Goal: Task Accomplishment & Management: Complete application form

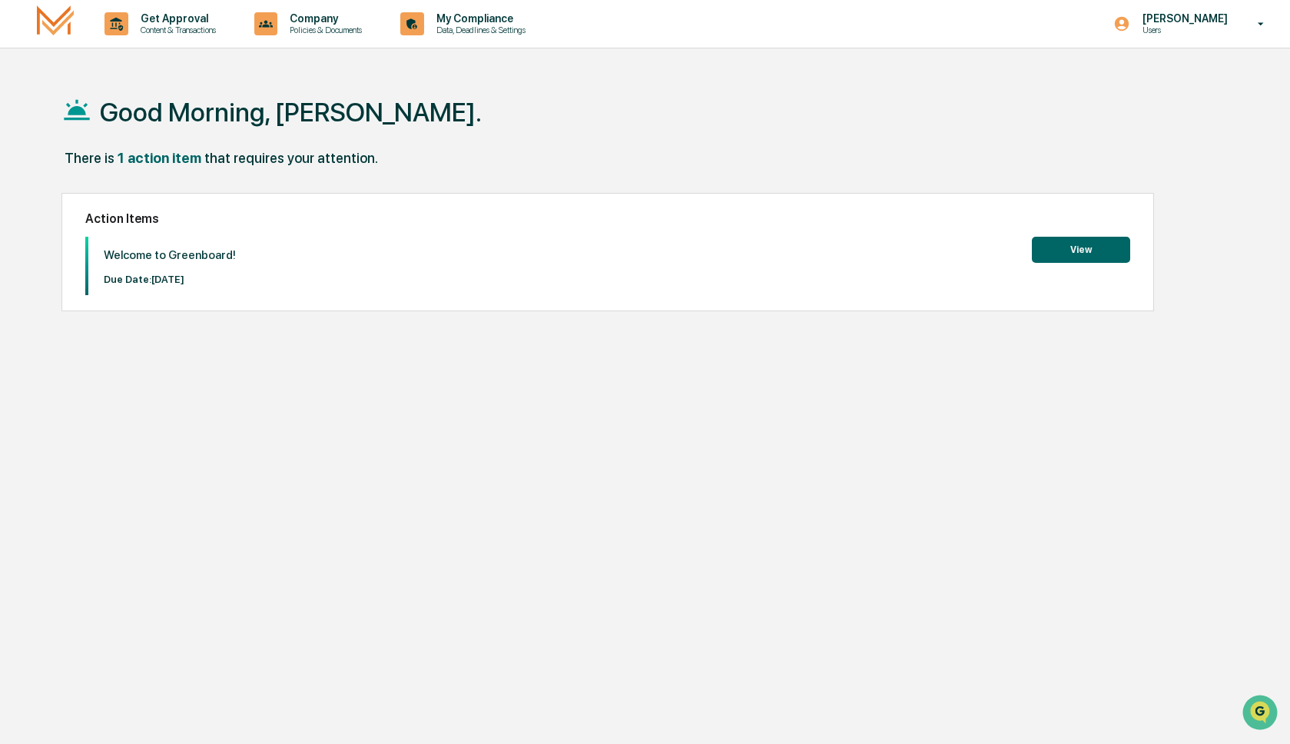
click at [1110, 260] on button "View" at bounding box center [1081, 250] width 98 height 26
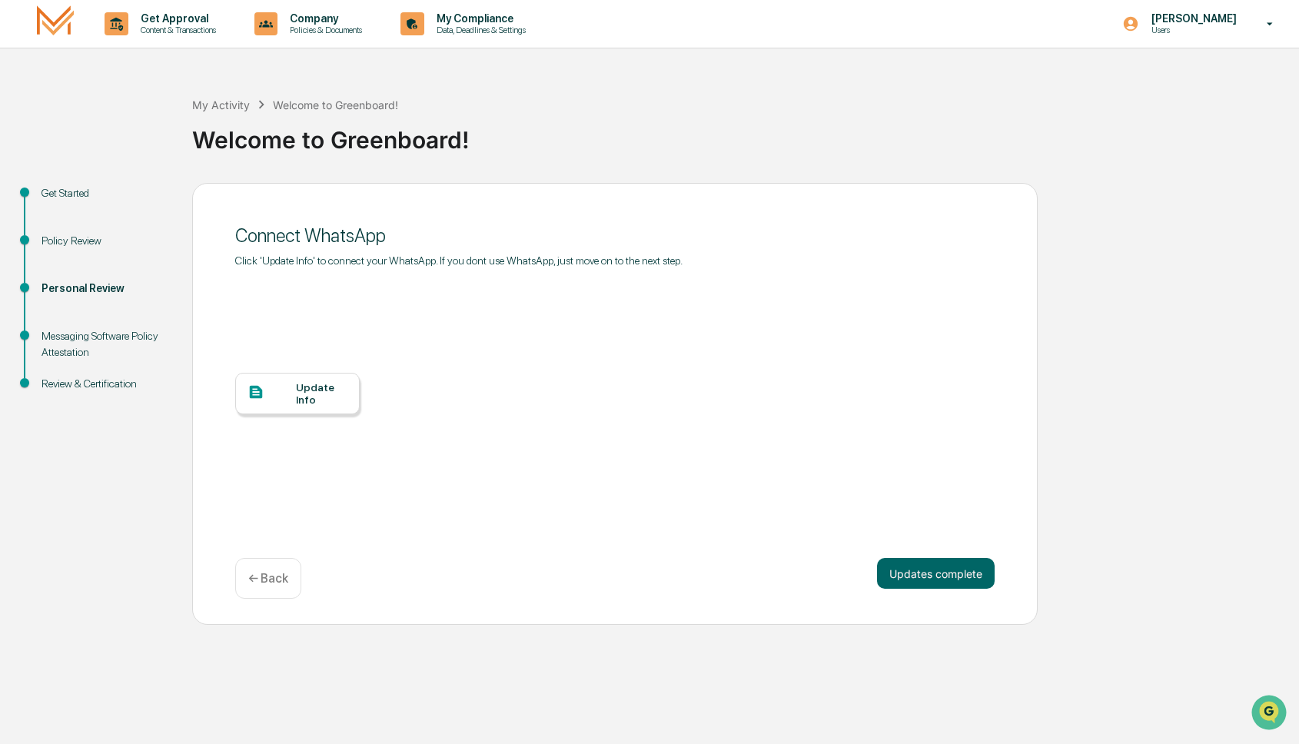
click at [463, 490] on div "Update Info" at bounding box center [614, 405] width 759 height 277
click at [932, 576] on button "Updates complete" at bounding box center [936, 573] width 118 height 31
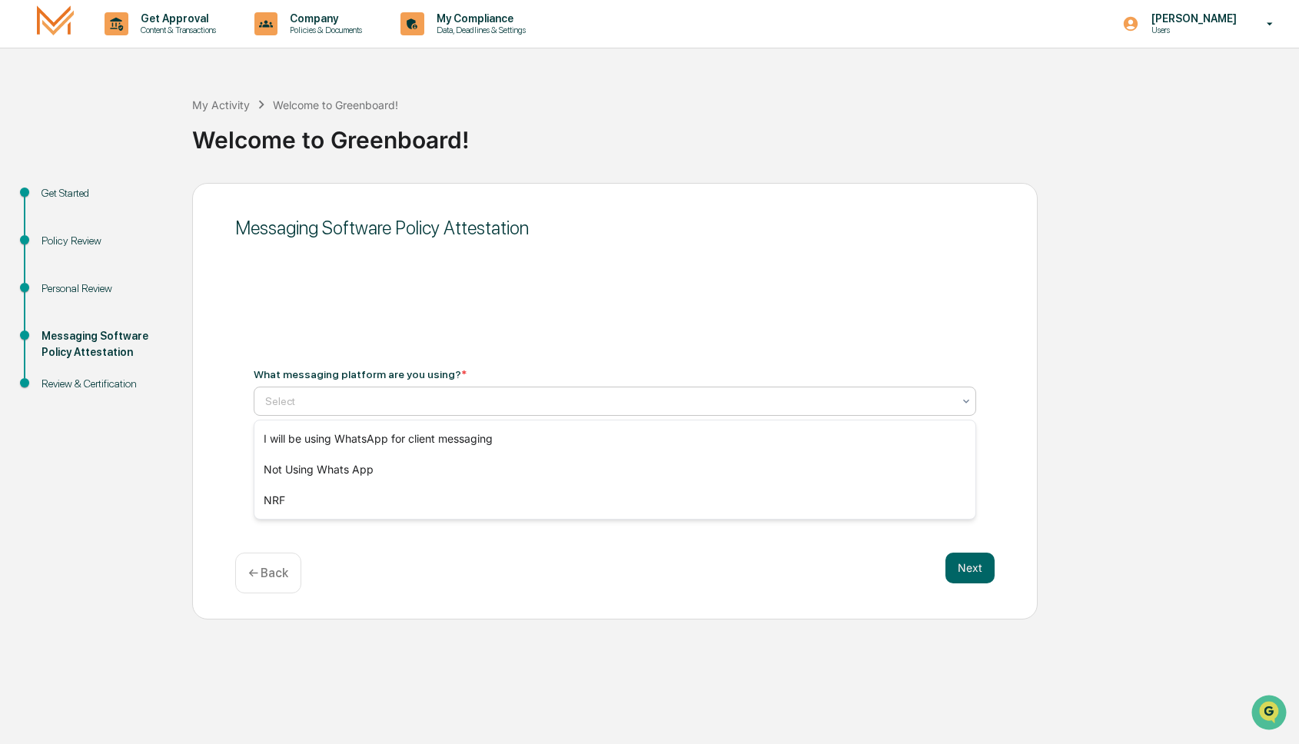
click at [867, 399] on div at bounding box center [608, 400] width 687 height 15
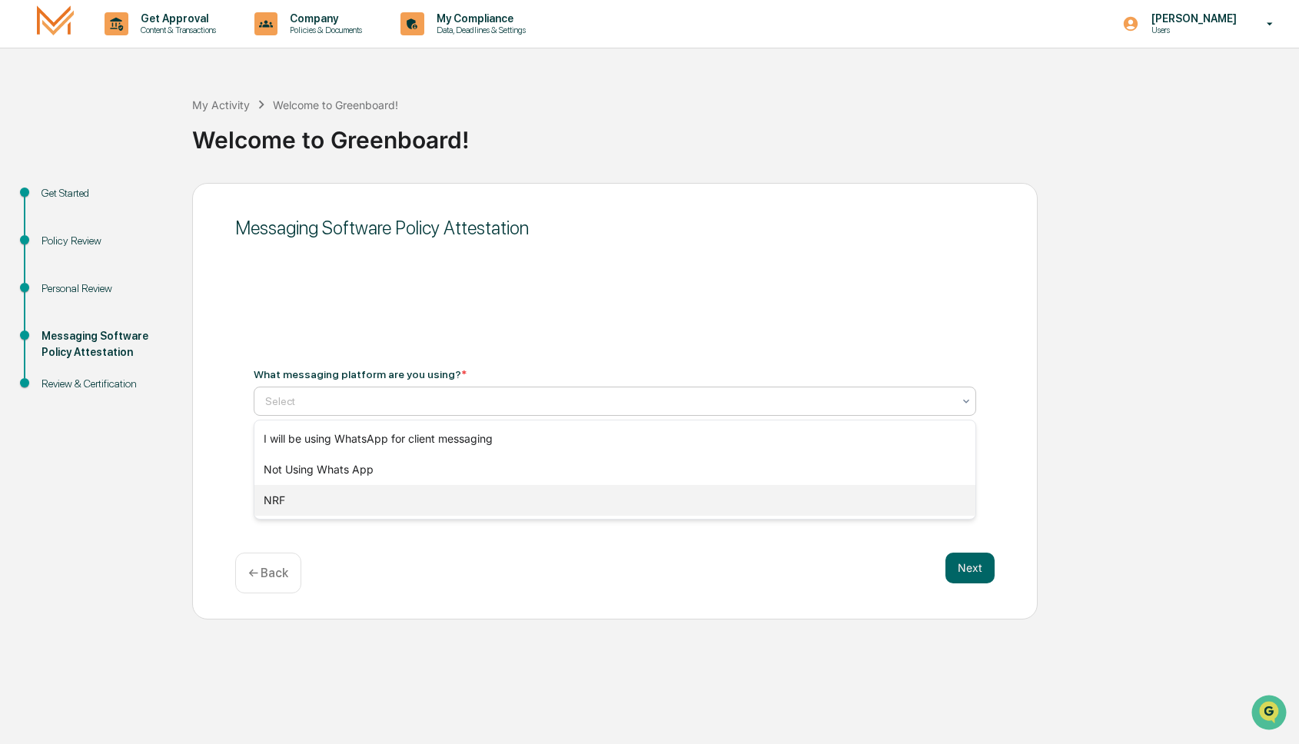
click at [270, 499] on div "NRF" at bounding box center [614, 500] width 721 height 31
click at [308, 396] on div at bounding box center [608, 400] width 687 height 15
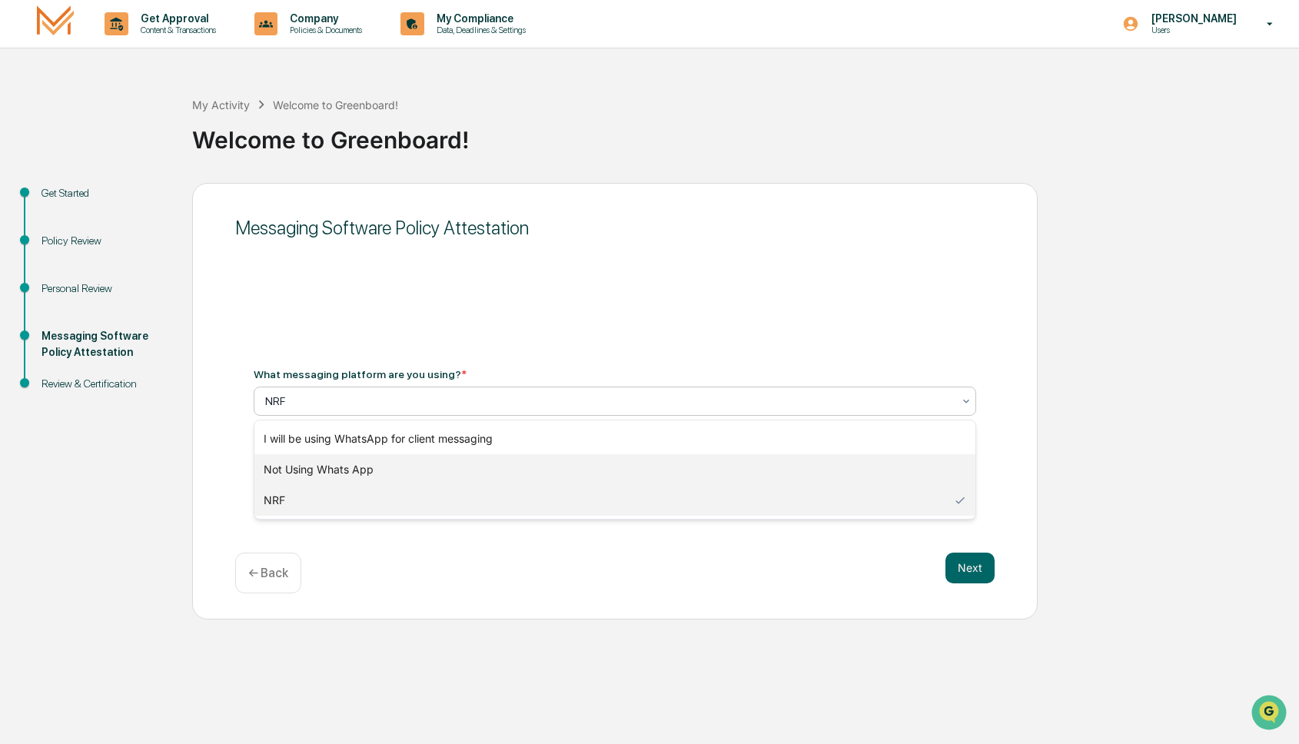
click at [353, 470] on div "Not Using Whats App" at bounding box center [614, 469] width 721 height 31
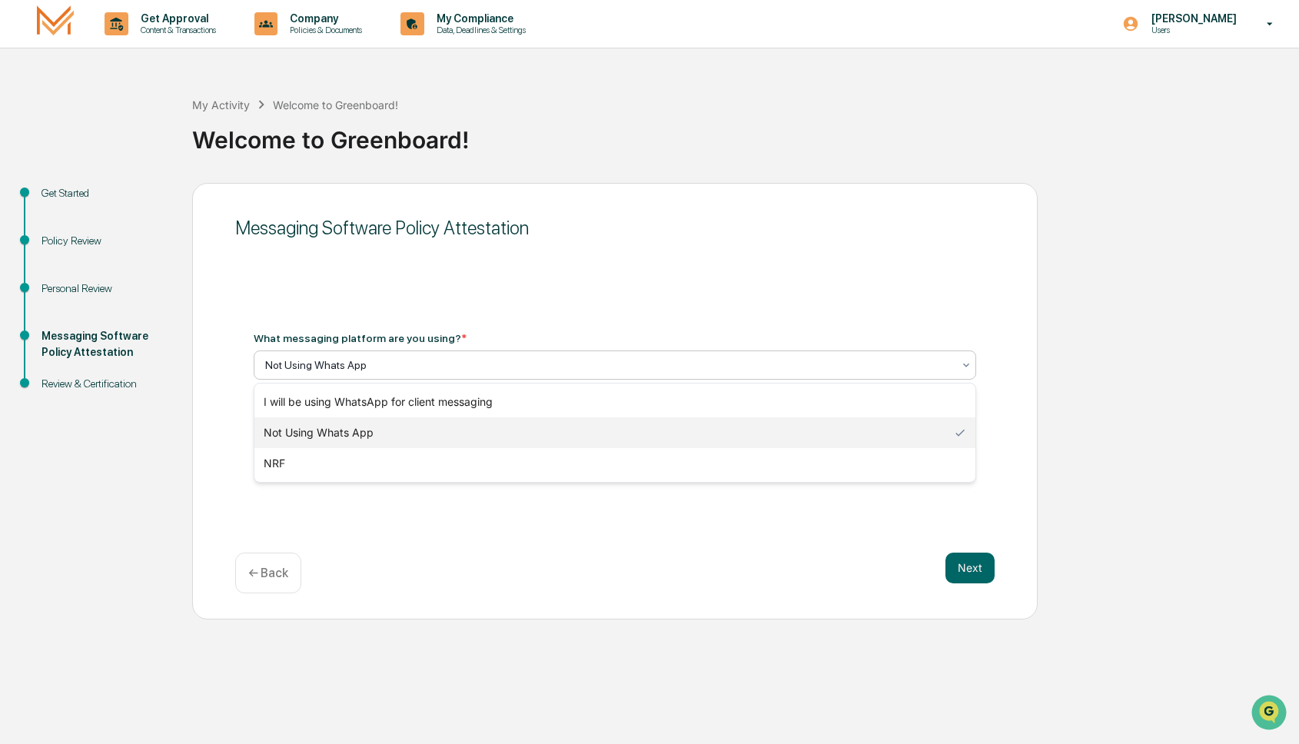
click at [350, 360] on div at bounding box center [608, 364] width 687 height 15
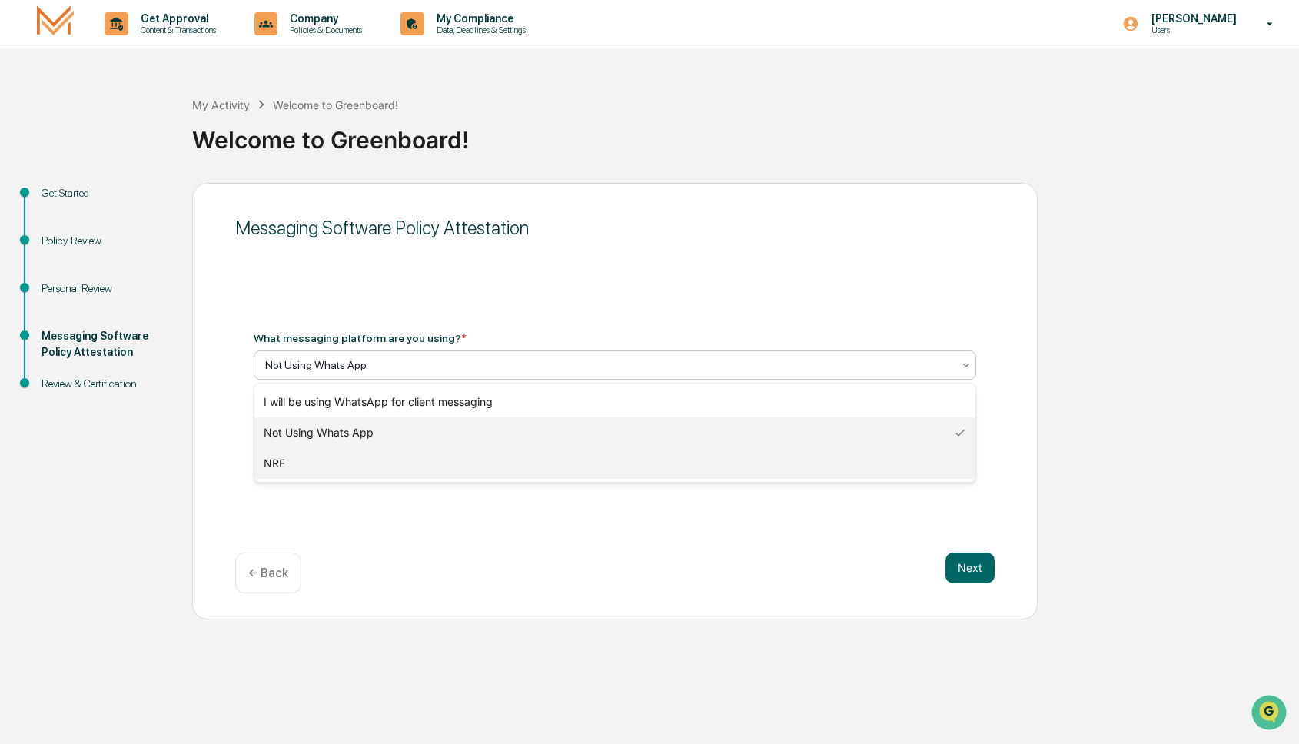
click at [327, 467] on div "NRF" at bounding box center [614, 463] width 721 height 31
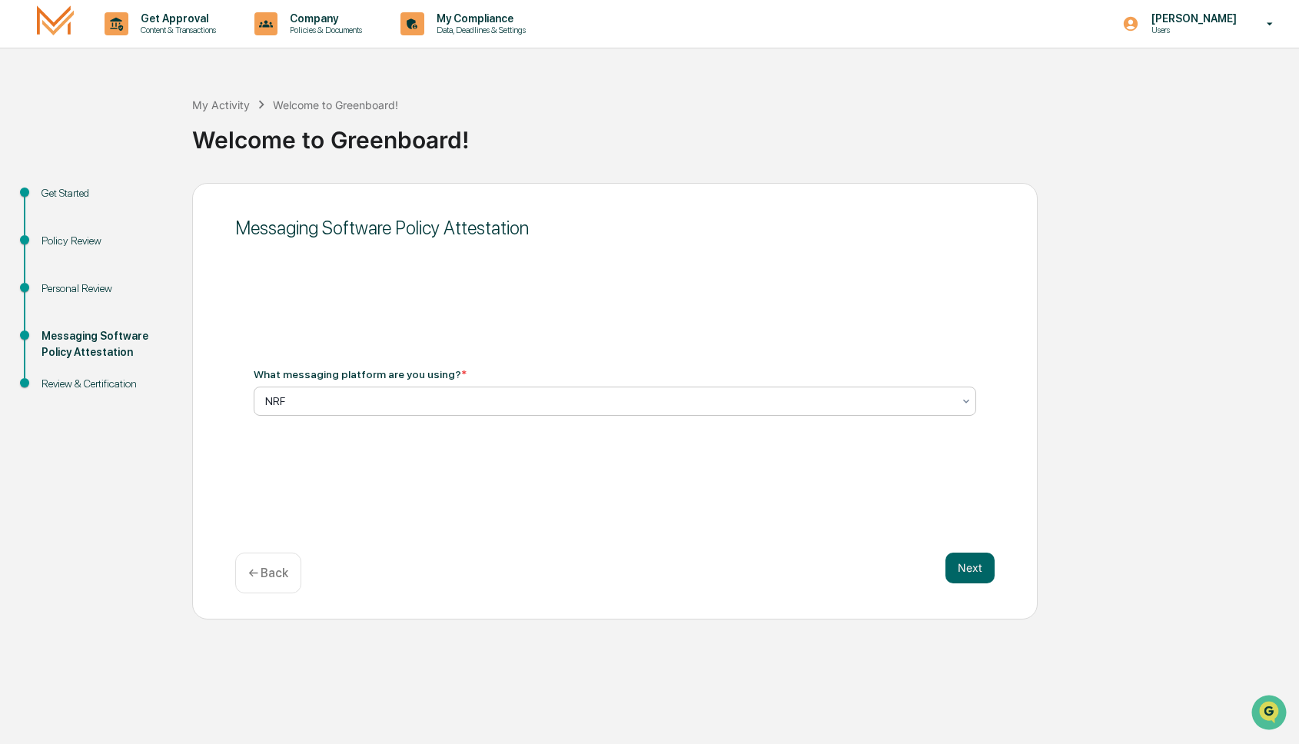
click at [450, 490] on div "Messaging Software Policy Attestation What messaging platform are you using? * …" at bounding box center [614, 401] width 845 height 436
click at [973, 568] on button "Next" at bounding box center [969, 567] width 49 height 31
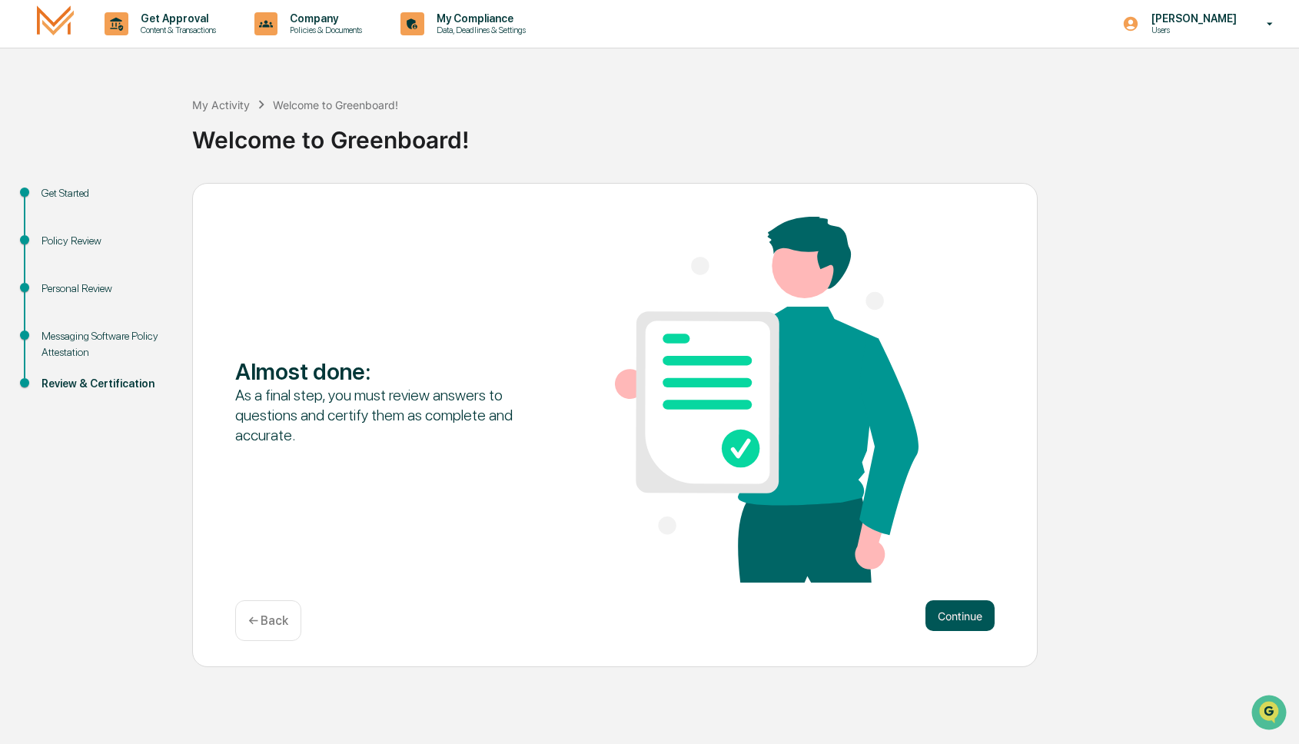
click at [964, 613] on button "Continue" at bounding box center [959, 615] width 69 height 31
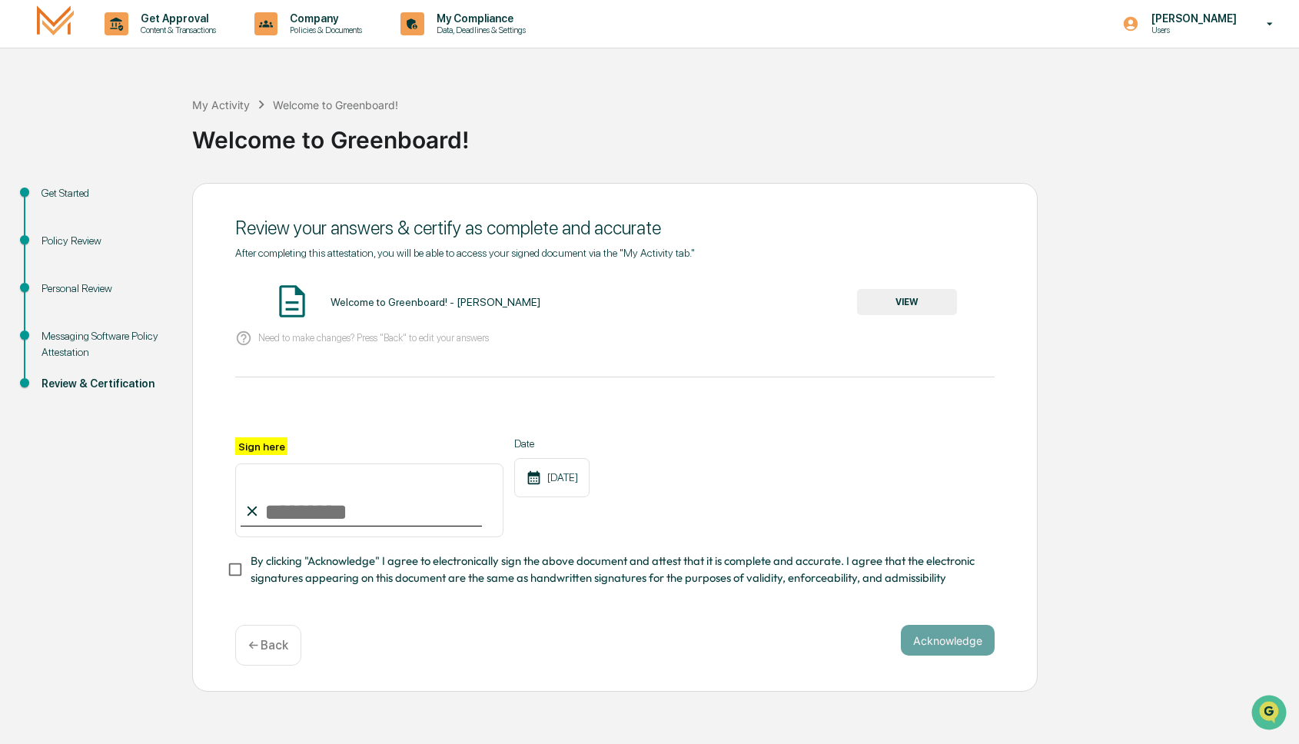
click at [893, 304] on button "VIEW" at bounding box center [907, 302] width 100 height 26
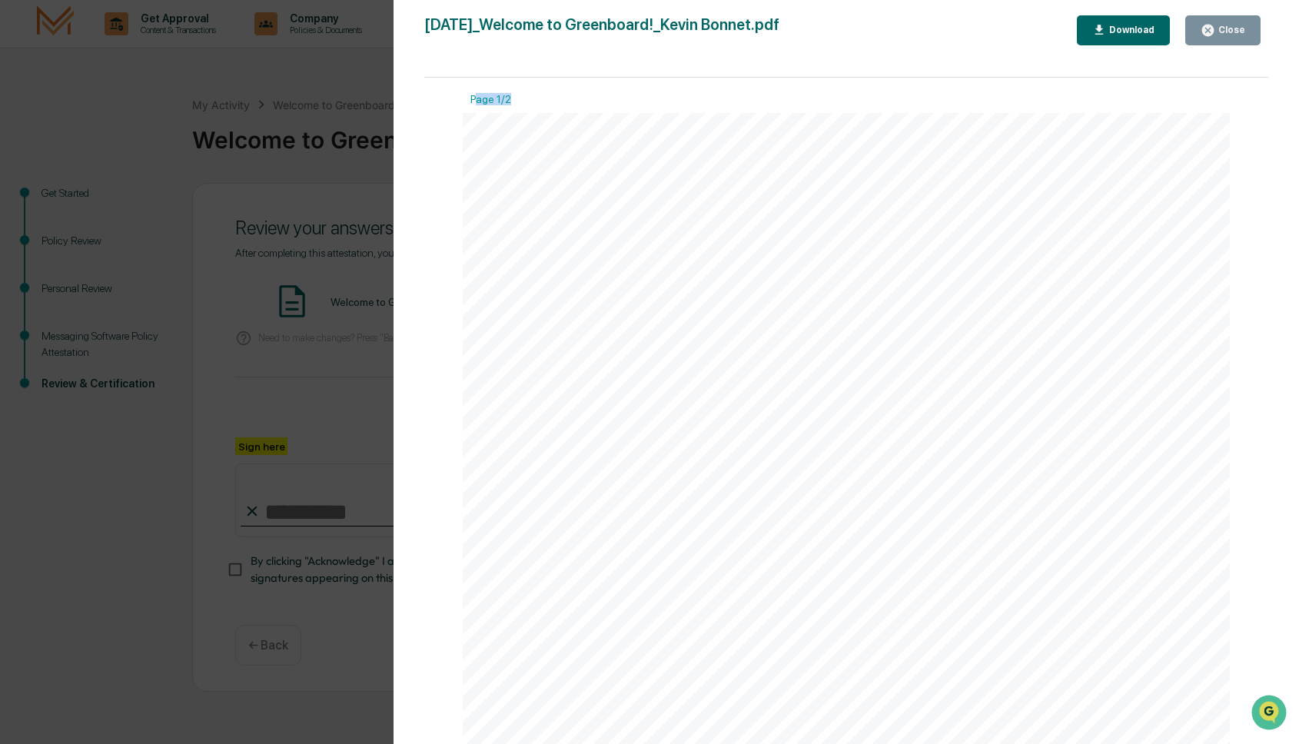
drag, startPoint x: 470, startPoint y: 95, endPoint x: 528, endPoint y: 99, distance: 58.5
click at [528, 99] on div "Page 1/2" at bounding box center [846, 103] width 767 height 20
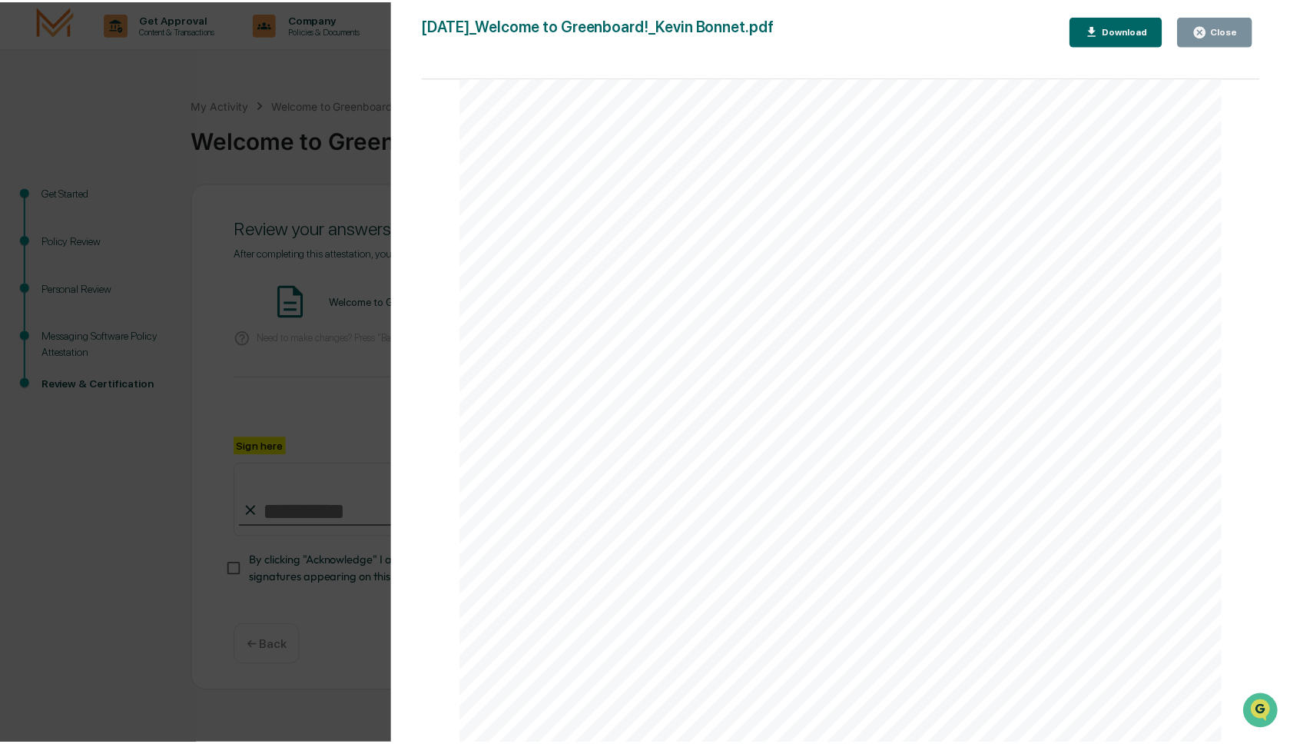
scroll to position [1590, 0]
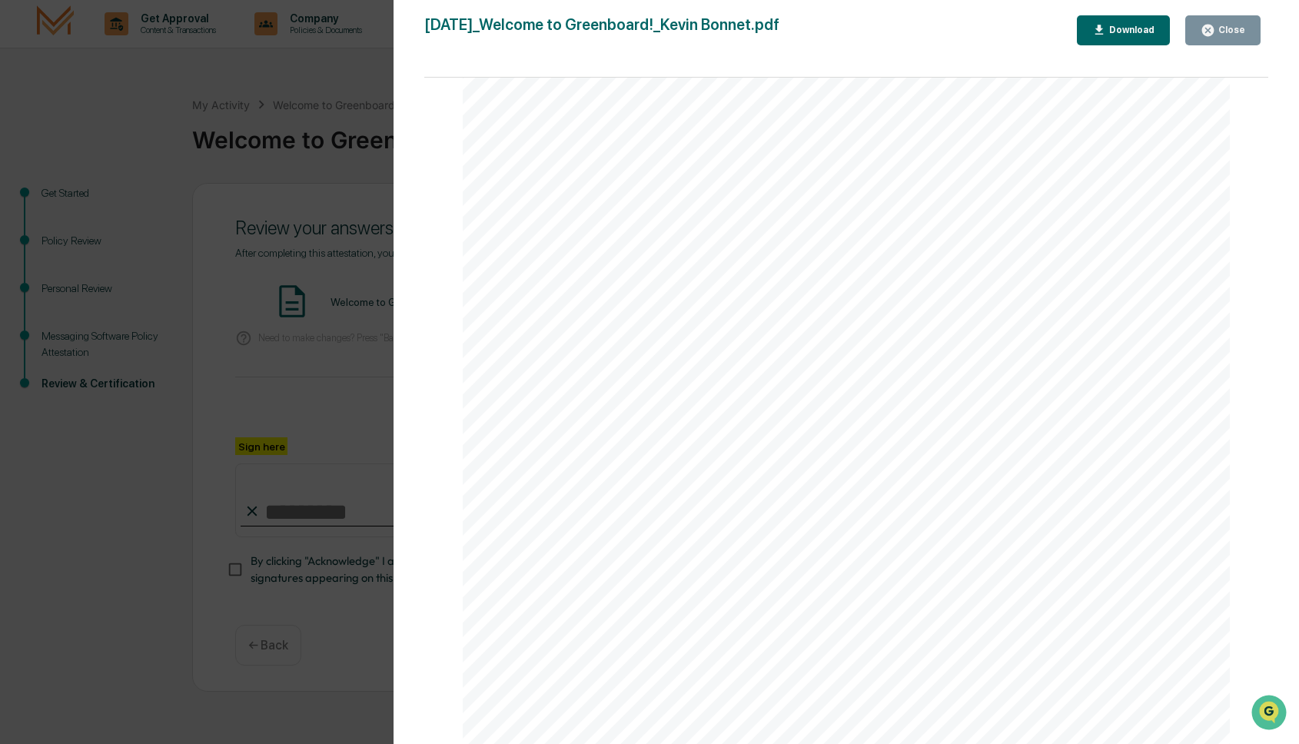
click at [1200, 29] on button "Close" at bounding box center [1222, 30] width 75 height 30
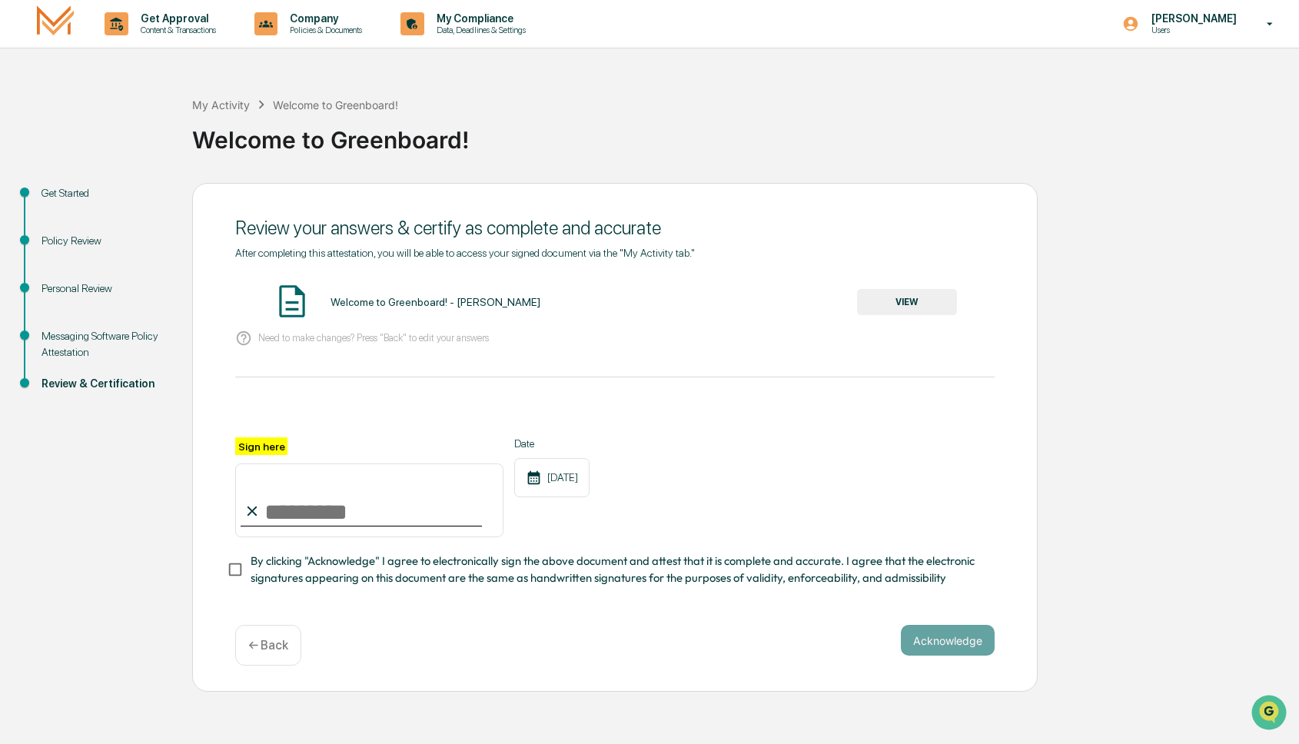
click at [367, 501] on input "Sign here" at bounding box center [369, 500] width 268 height 74
type input "**********"
click at [394, 367] on div "**********" at bounding box center [614, 417] width 759 height 340
click at [304, 346] on div "Need to make changes? Press "Back" to edit your answers" at bounding box center [614, 339] width 759 height 32
click at [950, 642] on button "Acknowledge" at bounding box center [948, 640] width 94 height 31
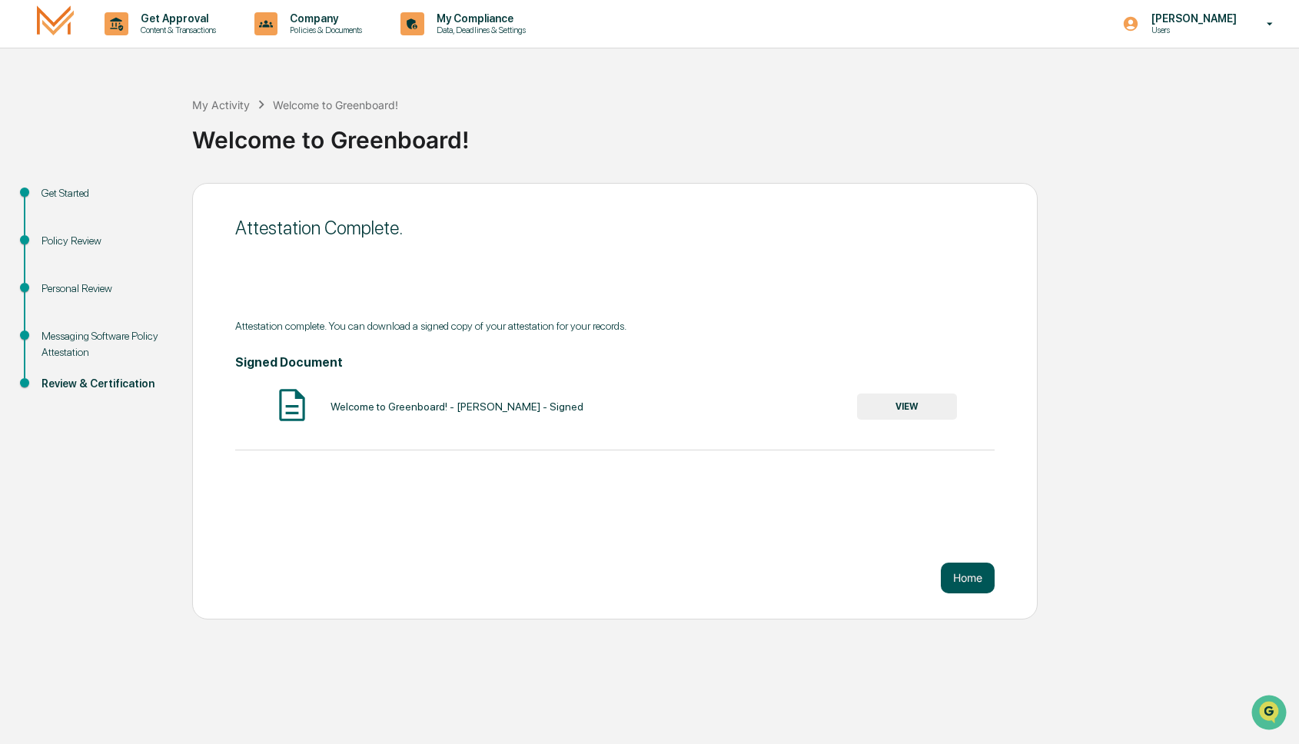
click at [961, 576] on button "Home" at bounding box center [968, 577] width 54 height 31
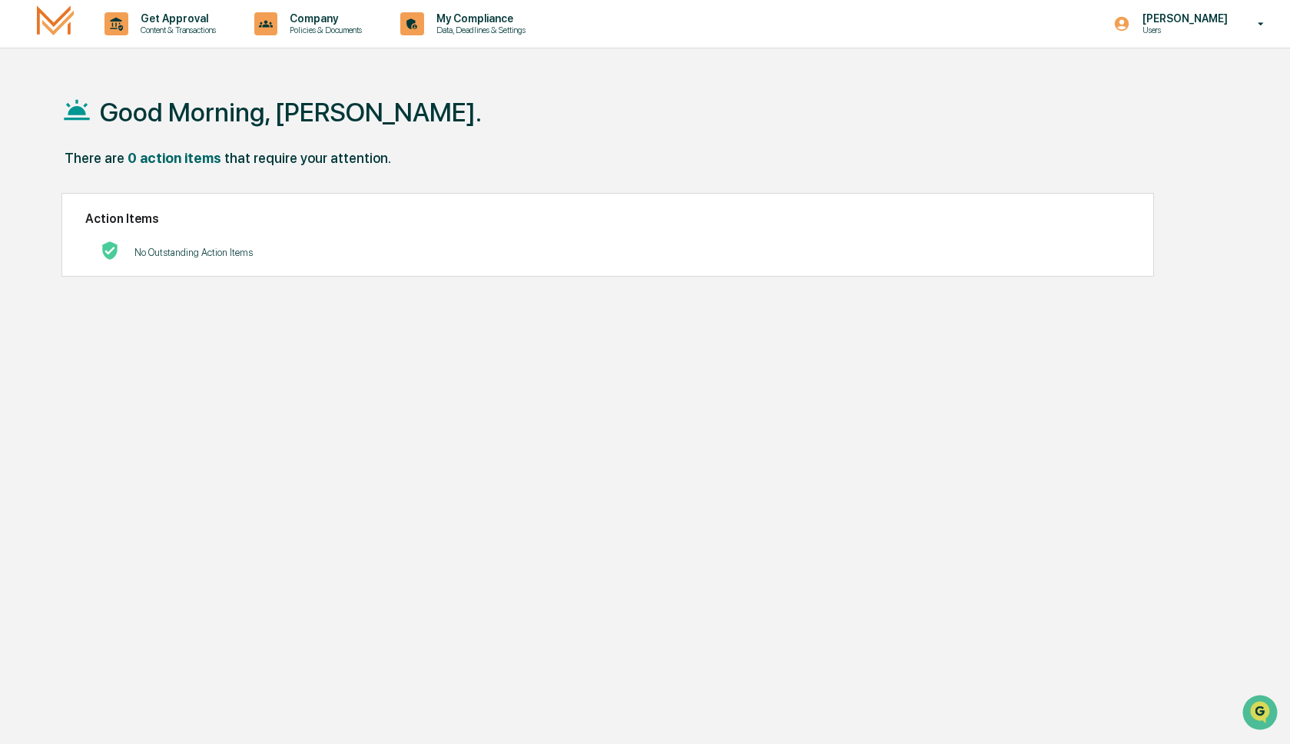
click at [55, 26] on img at bounding box center [55, 23] width 37 height 36
click at [314, 33] on p "Policies & Documents" at bounding box center [323, 30] width 92 height 11
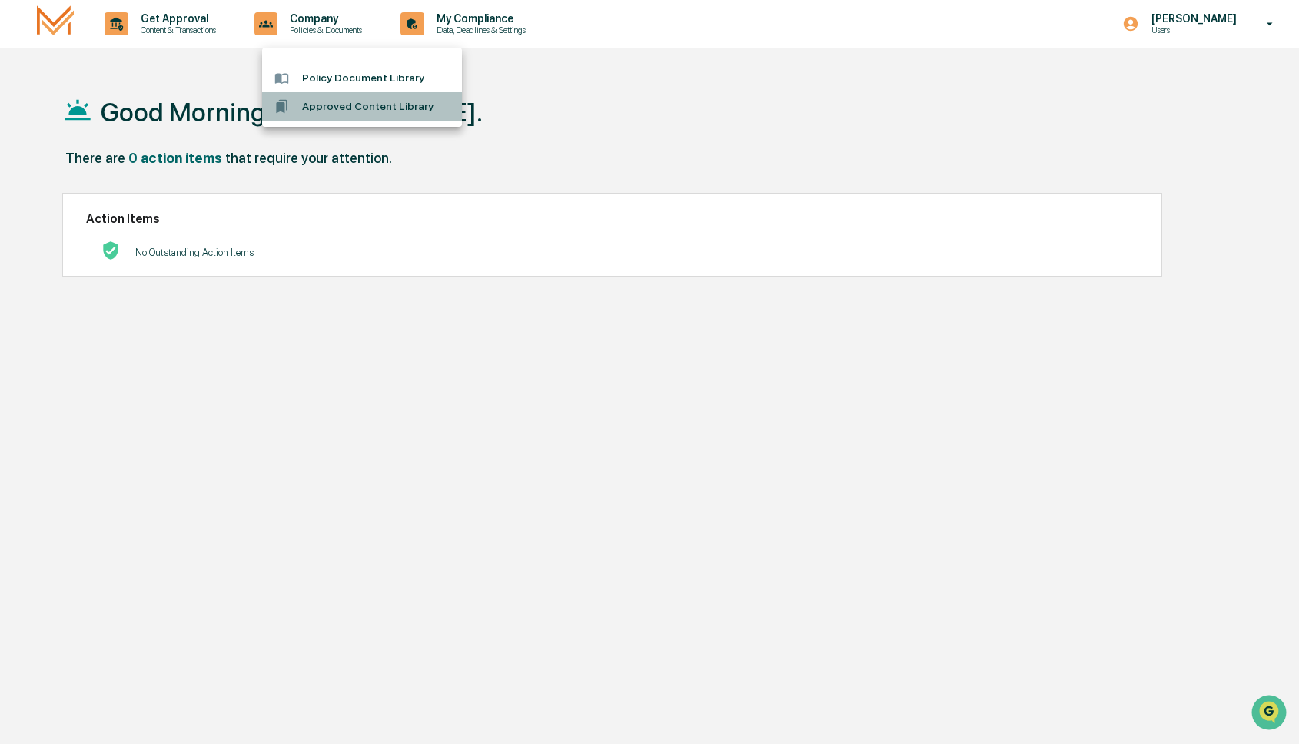
click at [342, 111] on li "Approved Content Library" at bounding box center [362, 106] width 200 height 28
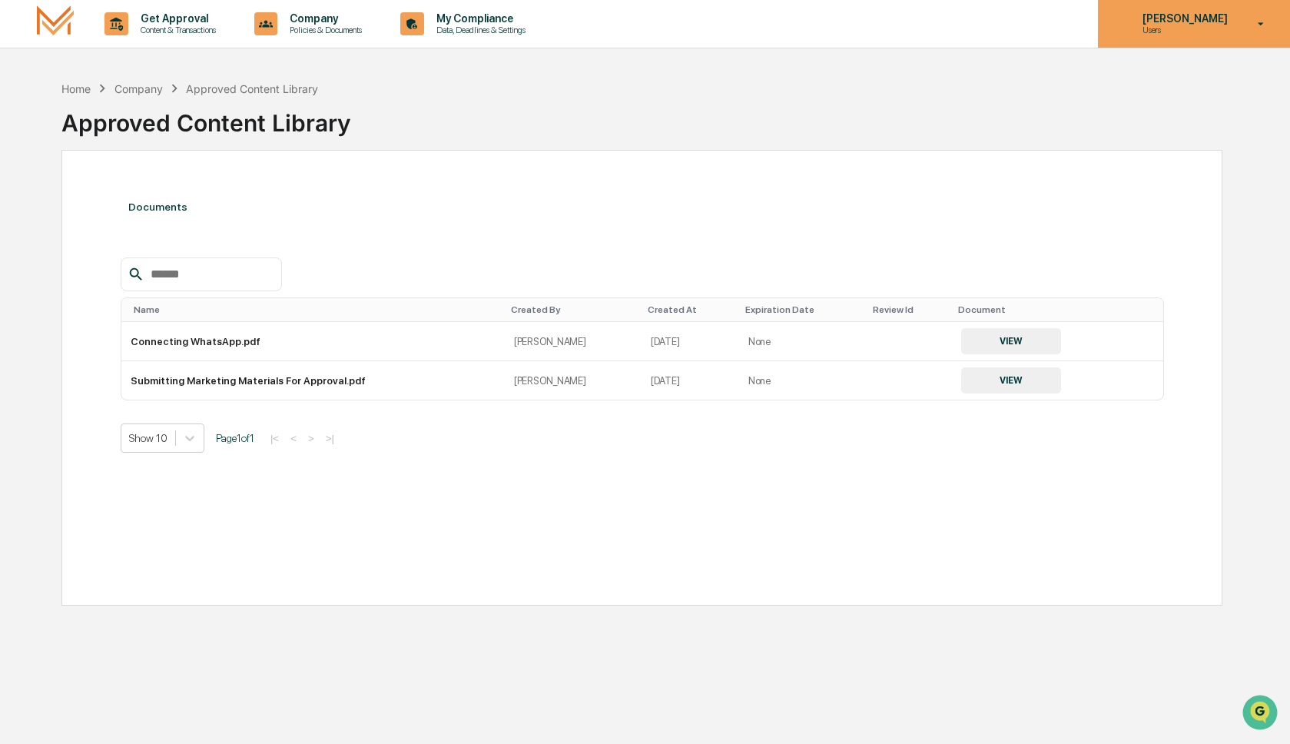
click at [1233, 18] on p "[PERSON_NAME]" at bounding box center [1182, 18] width 105 height 12
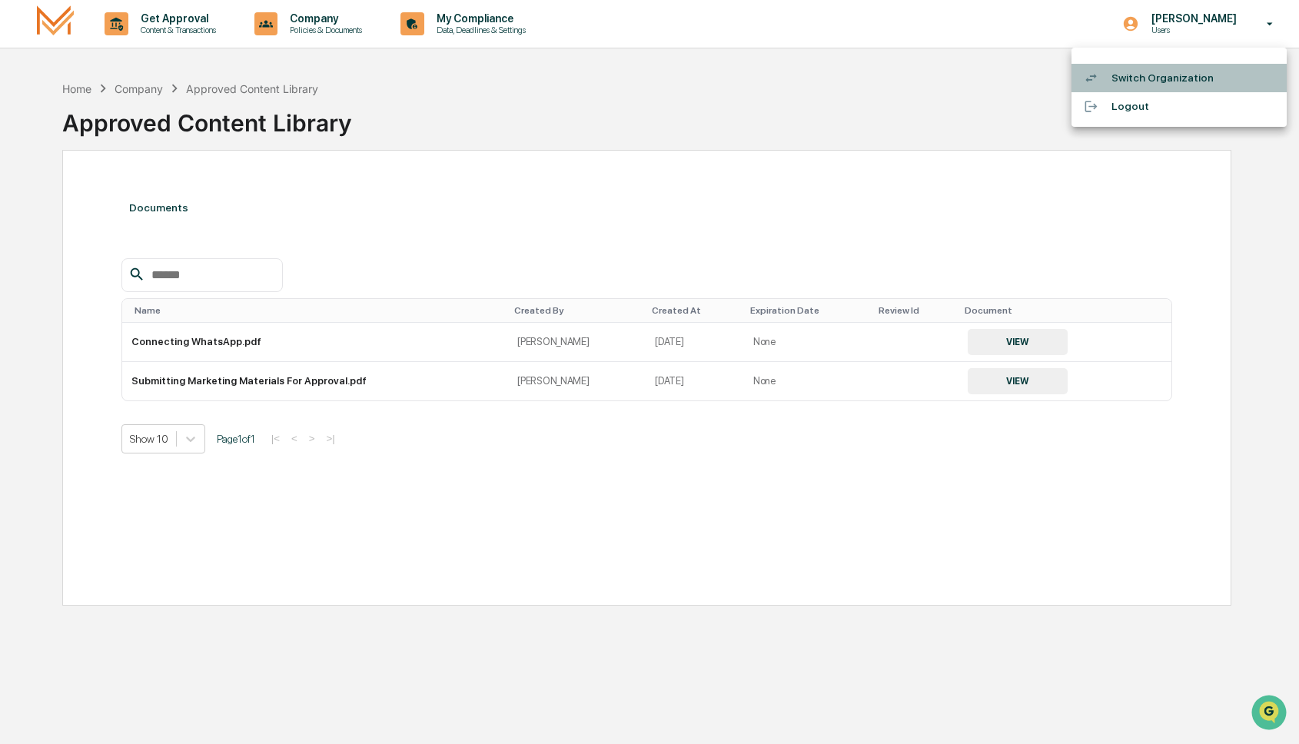
click at [1166, 77] on li "Switch Organization" at bounding box center [1178, 78] width 215 height 28
